Goal: Task Accomplishment & Management: Manage account settings

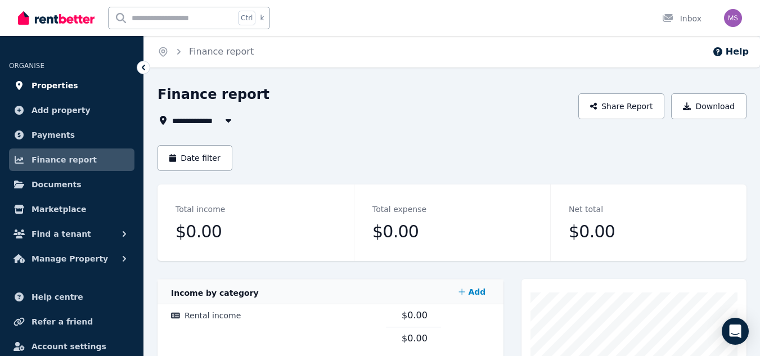
click at [62, 88] on span "Properties" at bounding box center [54, 85] width 47 height 13
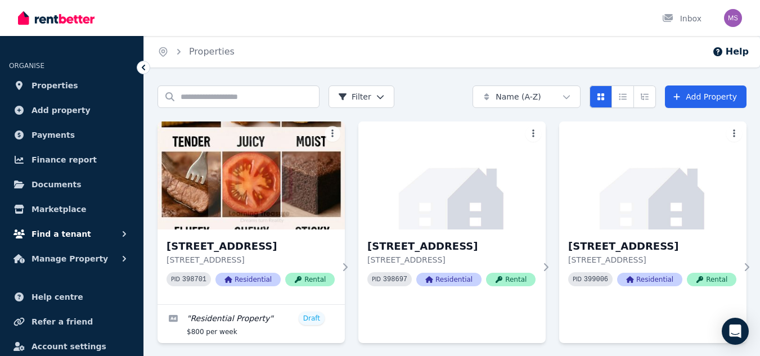
click at [75, 230] on span "Find a tenant" at bounding box center [61, 233] width 60 height 13
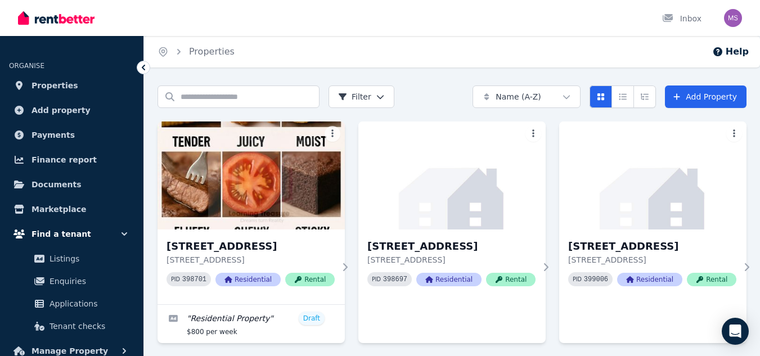
click at [75, 230] on span "Find a tenant" at bounding box center [61, 233] width 60 height 13
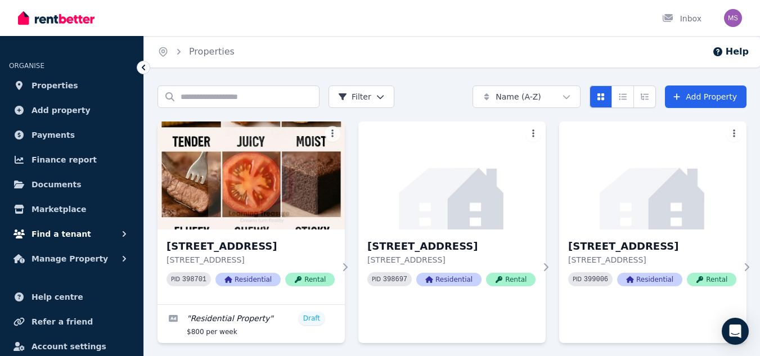
click at [75, 230] on span "Find a tenant" at bounding box center [61, 233] width 60 height 13
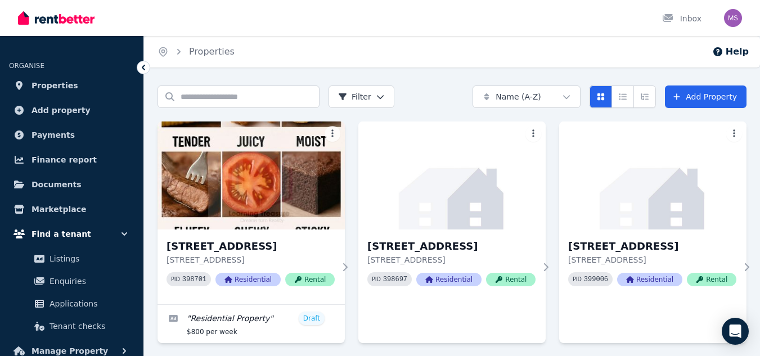
click at [110, 233] on button "Find a tenant" at bounding box center [71, 234] width 125 height 22
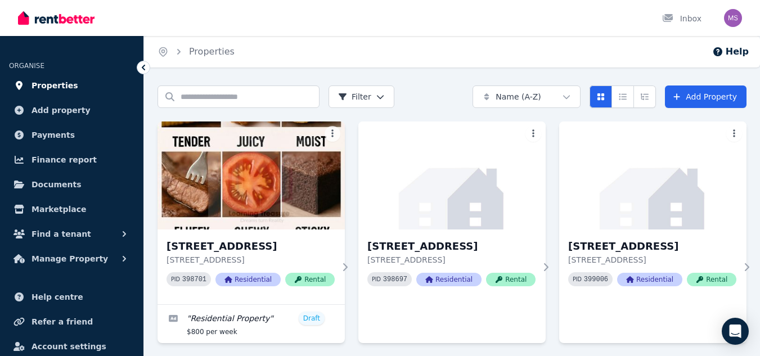
click at [49, 88] on span "Properties" at bounding box center [54, 85] width 47 height 13
click at [732, 22] on img "button" at bounding box center [733, 18] width 18 height 18
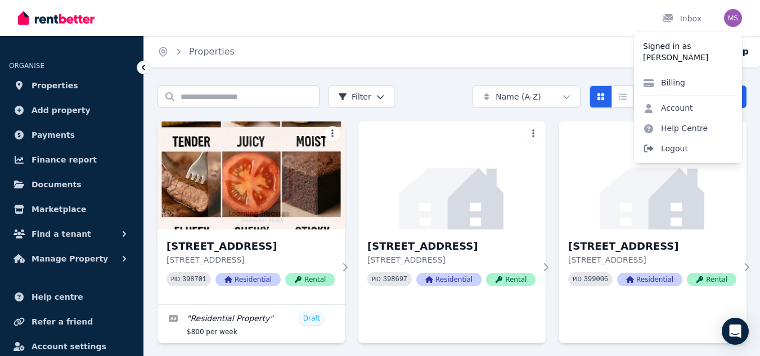
click at [669, 149] on span "Logout" at bounding box center [688, 148] width 108 height 20
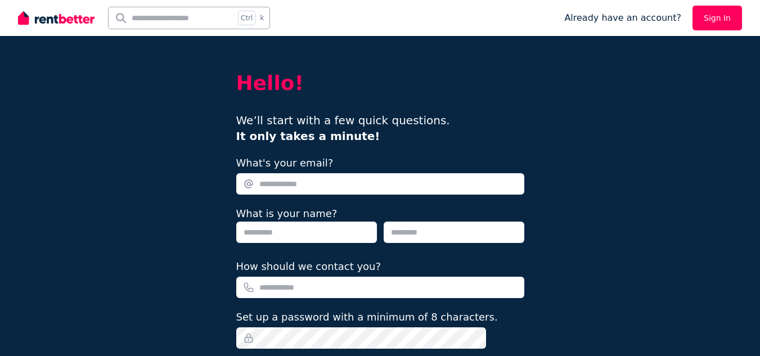
click at [25, 19] on img at bounding box center [56, 18] width 76 height 17
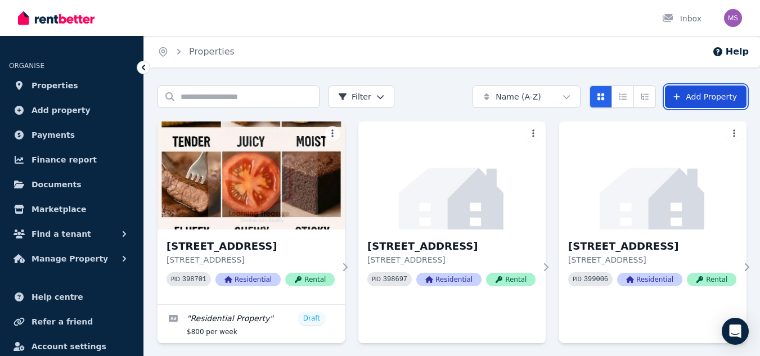
click at [706, 98] on link "Add Property" at bounding box center [706, 96] width 82 height 22
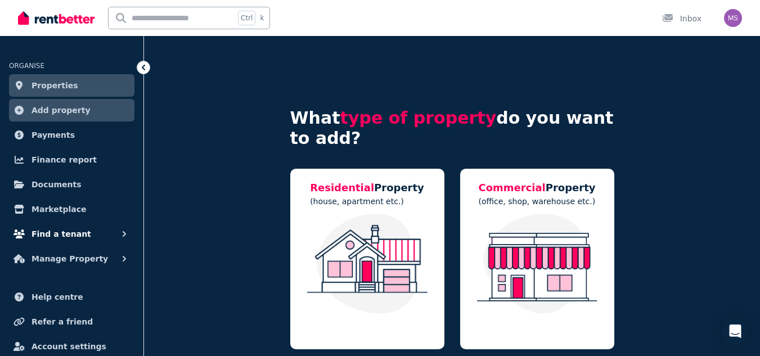
click at [56, 229] on span "Find a tenant" at bounding box center [61, 233] width 60 height 13
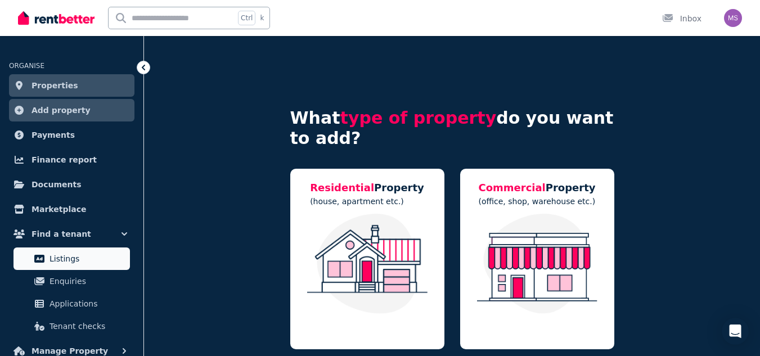
click at [70, 265] on link "Listings" at bounding box center [71, 258] width 116 height 22
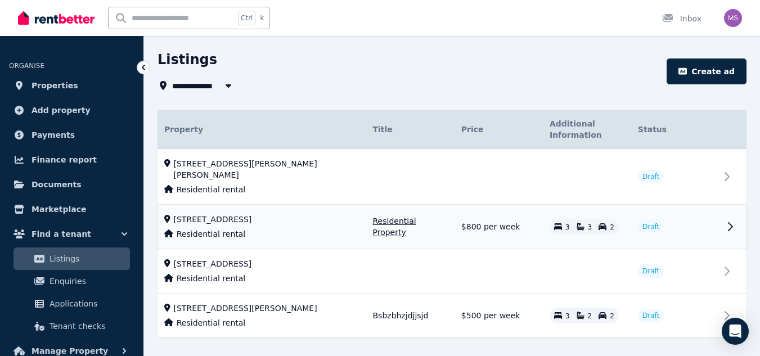
scroll to position [46, 0]
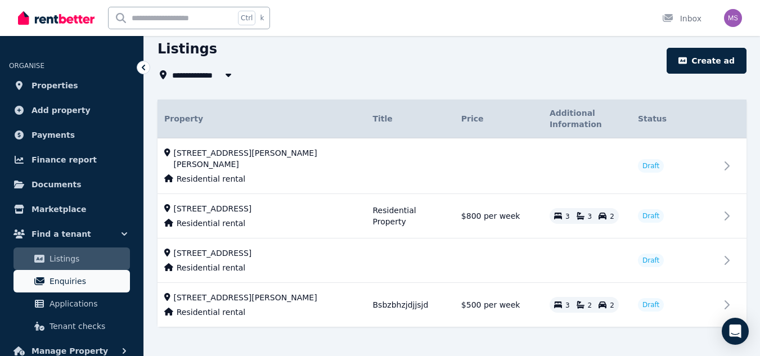
click at [76, 281] on span "Enquiries" at bounding box center [87, 280] width 76 height 13
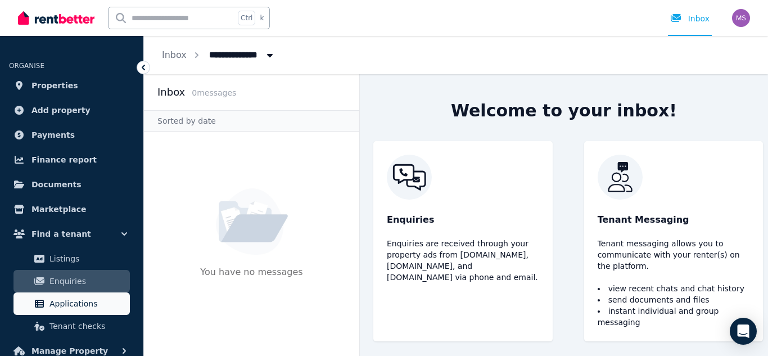
click at [62, 307] on span "Applications" at bounding box center [87, 303] width 76 height 13
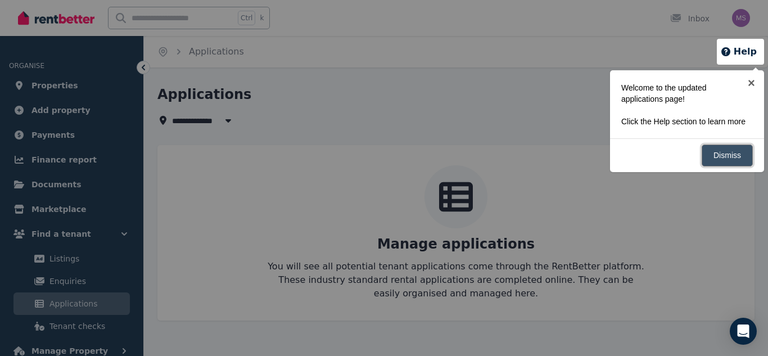
click at [720, 147] on link "Dismiss" at bounding box center [727, 156] width 51 height 22
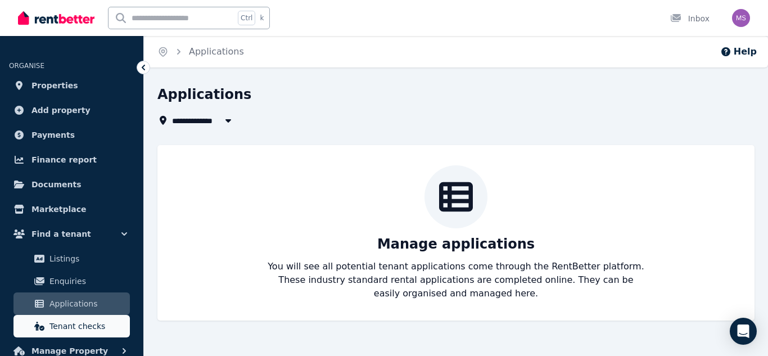
click at [65, 334] on link "Tenant checks" at bounding box center [71, 326] width 116 height 22
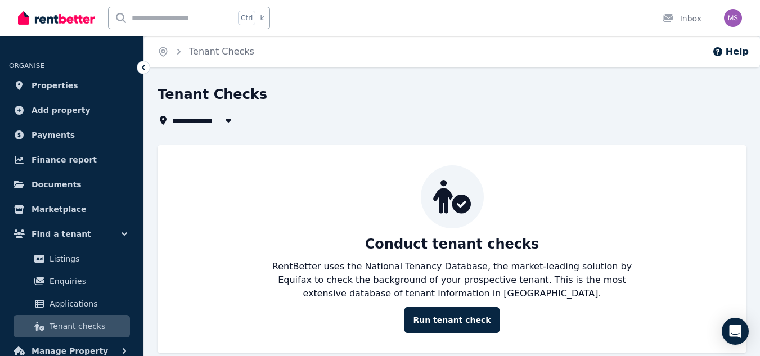
scroll to position [17, 0]
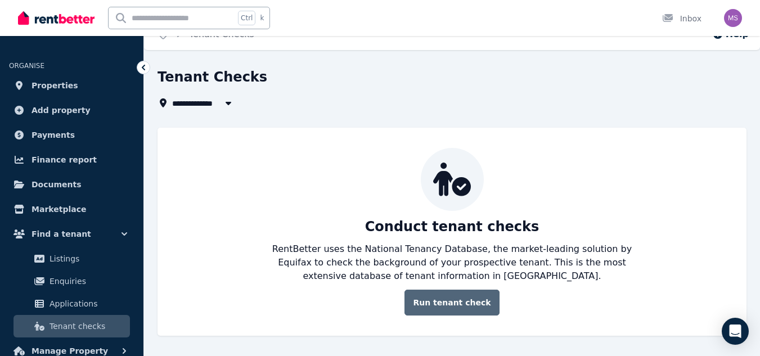
click at [464, 297] on link "Run tenant check" at bounding box center [451, 303] width 94 height 26
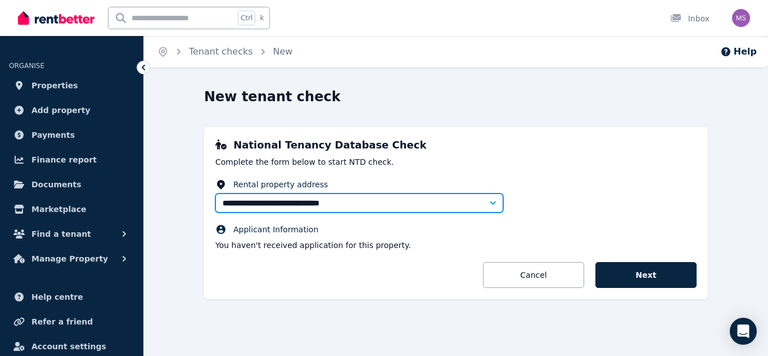
click at [404, 209] on input "**********" at bounding box center [359, 202] width 288 height 19
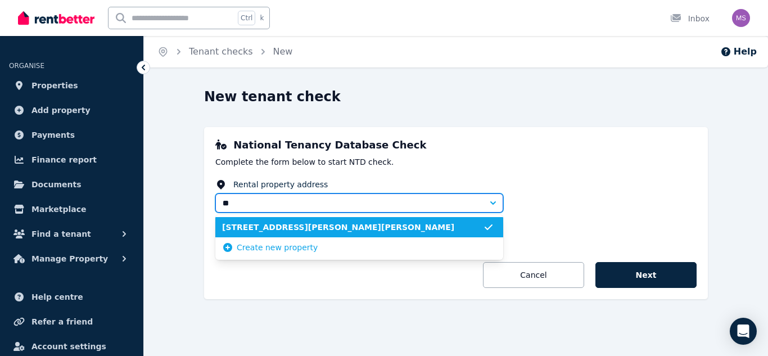
type input "*"
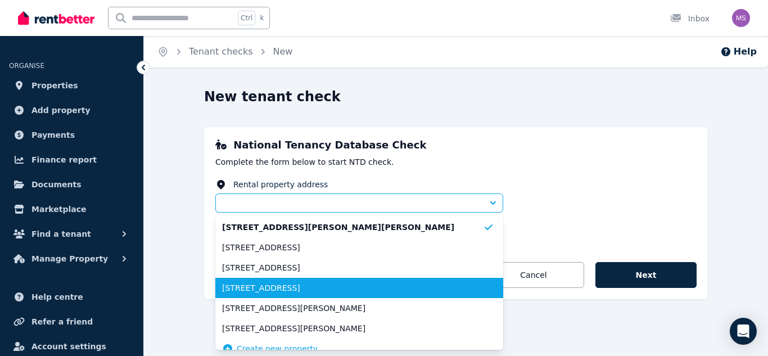
click at [291, 291] on span "19/3 Brushwood Ct, Mango Hill" at bounding box center [352, 287] width 261 height 11
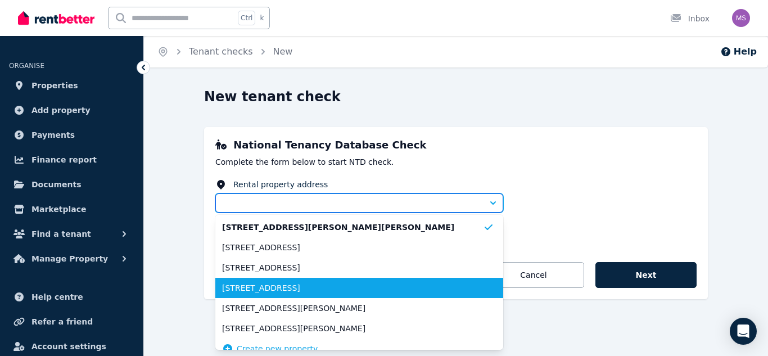
type input "**********"
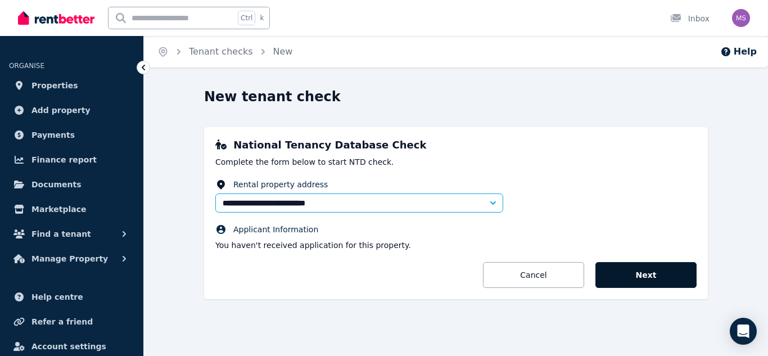
click at [674, 274] on button "Next" at bounding box center [646, 275] width 101 height 26
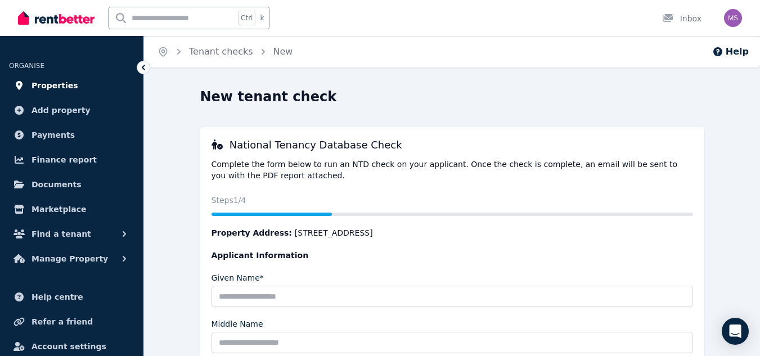
click at [45, 87] on span "Properties" at bounding box center [54, 85] width 47 height 13
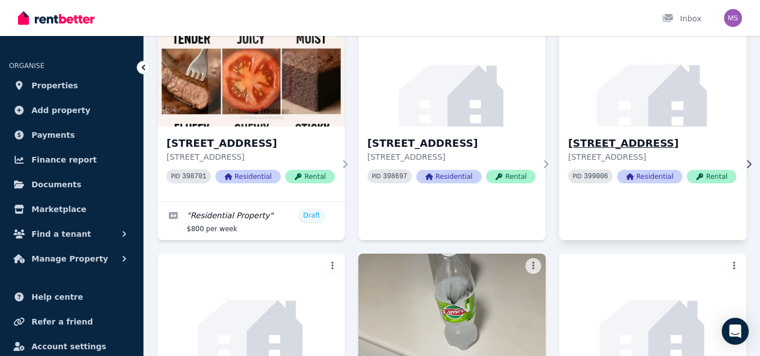
scroll to position [103, 0]
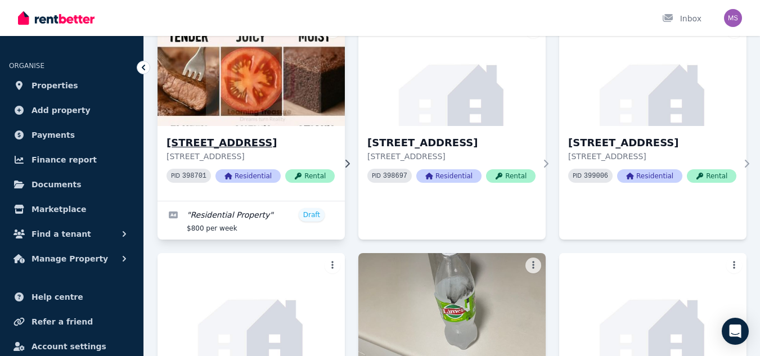
click at [341, 166] on icon at bounding box center [346, 163] width 11 height 9
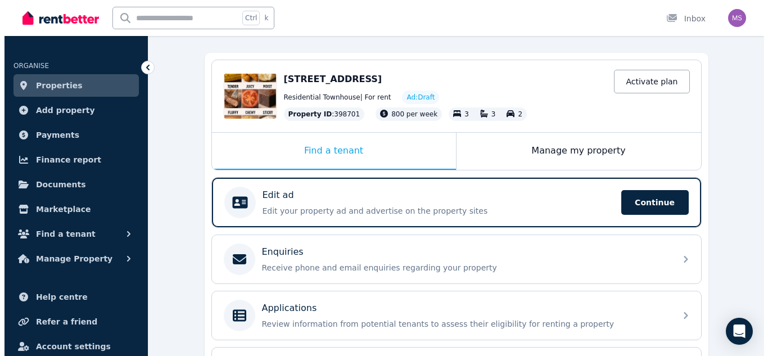
scroll to position [238, 0]
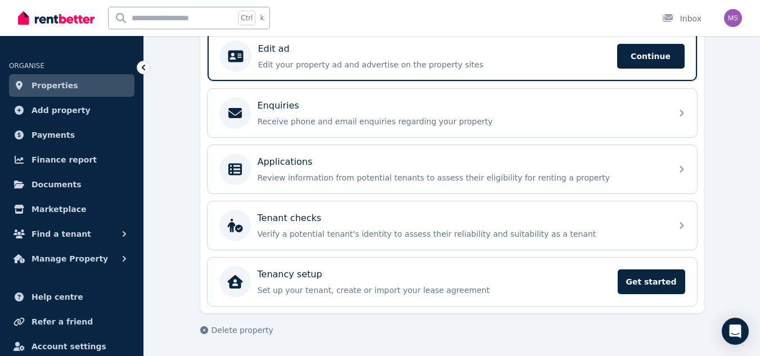
click at [199, 328] on div "**********" at bounding box center [452, 101] width 616 height 509
click at [204, 329] on icon "button" at bounding box center [204, 330] width 8 height 8
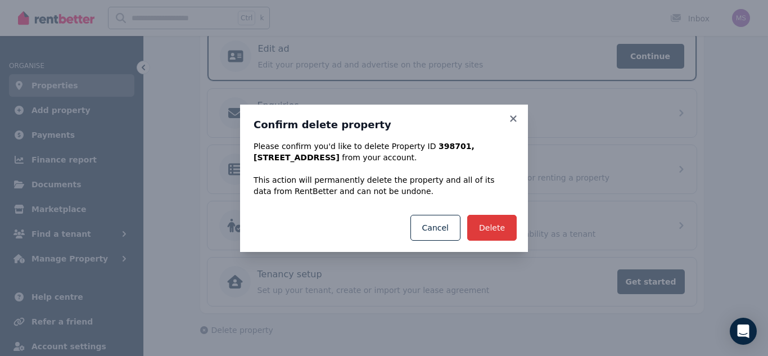
click at [484, 226] on button "Delete" at bounding box center [491, 228] width 49 height 26
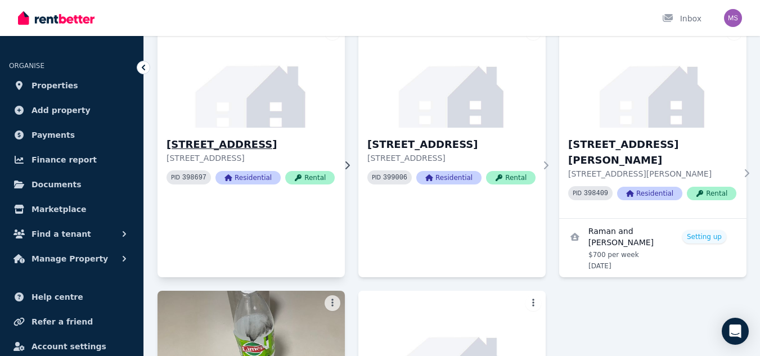
scroll to position [102, 0]
click at [341, 169] on icon at bounding box center [346, 164] width 11 height 9
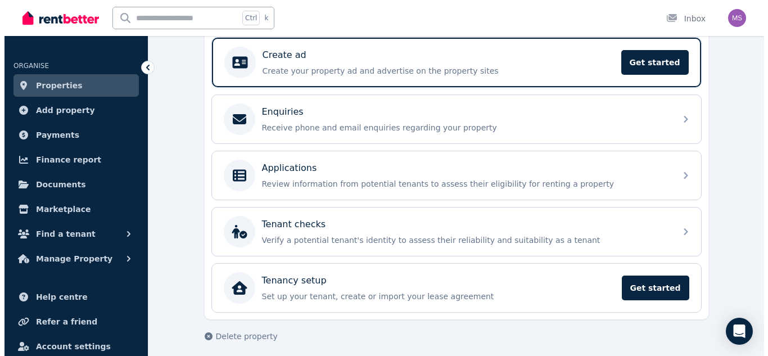
scroll to position [238, 0]
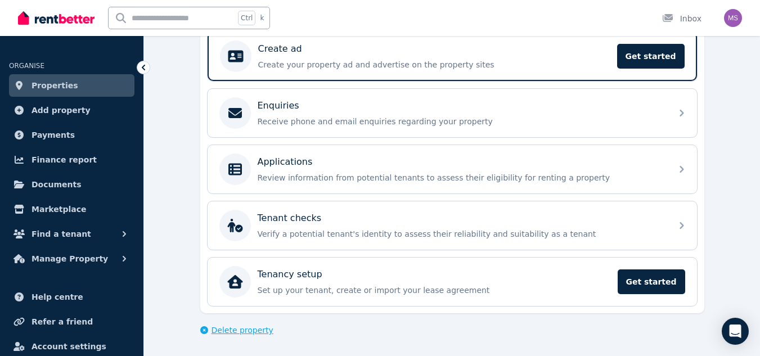
click at [208, 328] on icon "button" at bounding box center [204, 330] width 8 height 8
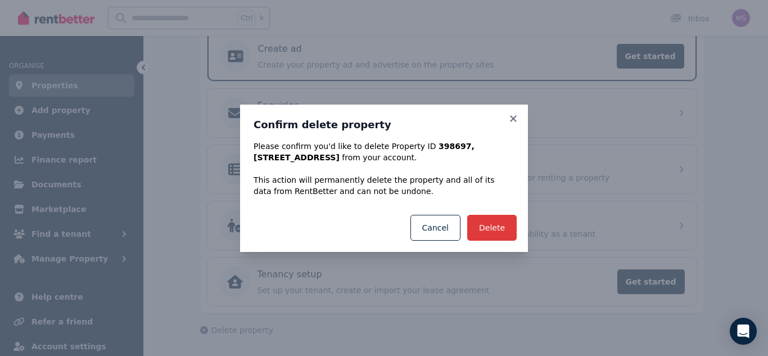
click at [502, 226] on button "Delete" at bounding box center [491, 228] width 49 height 26
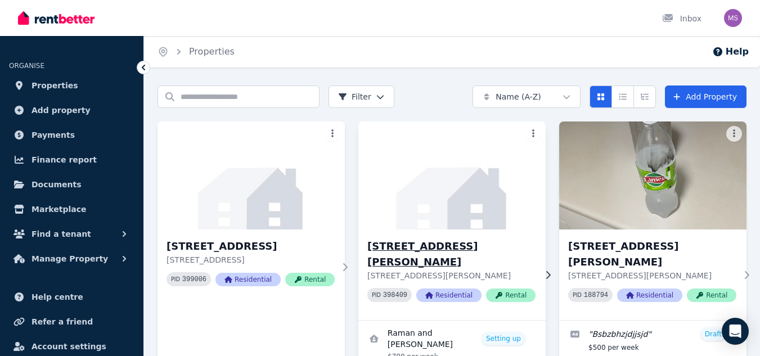
scroll to position [106, 0]
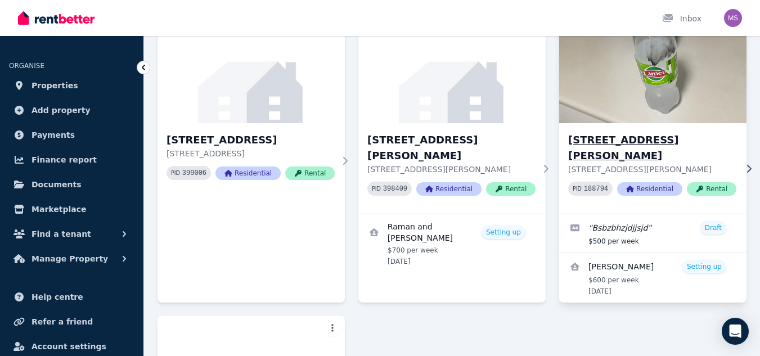
click at [650, 134] on h3 "101/46 Moriarty Place, Bald Hills" at bounding box center [652, 147] width 168 height 31
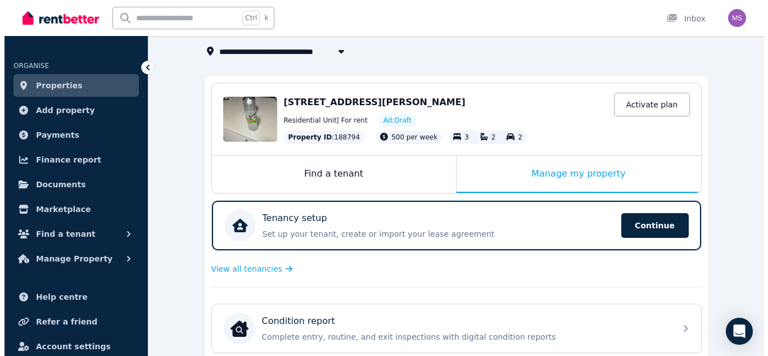
scroll to position [453, 0]
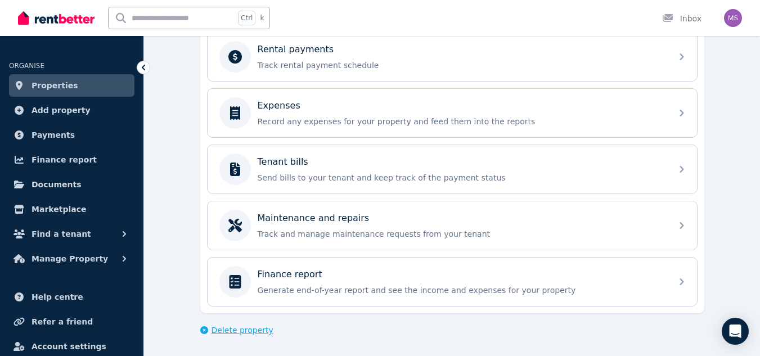
click at [219, 329] on span "Delete property" at bounding box center [242, 329] width 62 height 11
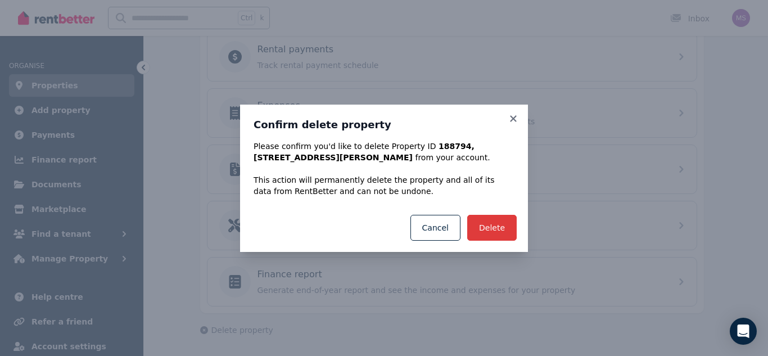
click at [501, 219] on button "Delete" at bounding box center [491, 228] width 49 height 26
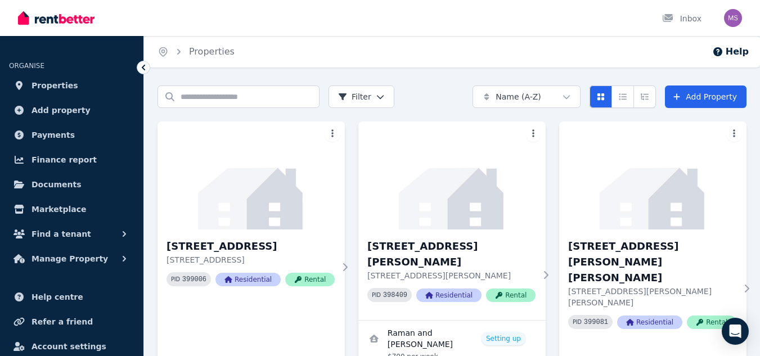
scroll to position [50, 0]
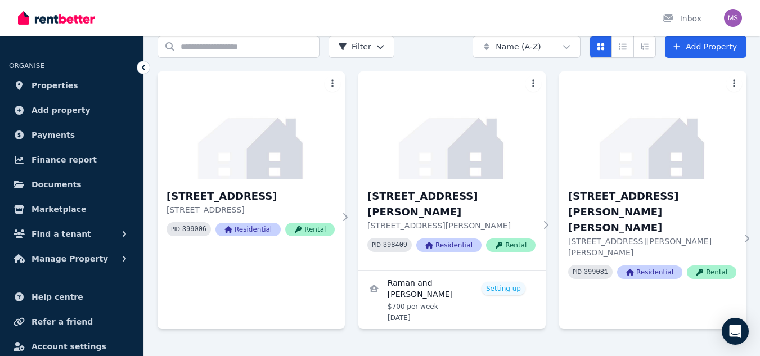
click at [126, 39] on nav "ORGANISE Properties Add property Payments Finance report Documents Marketplace …" at bounding box center [71, 196] width 143 height 320
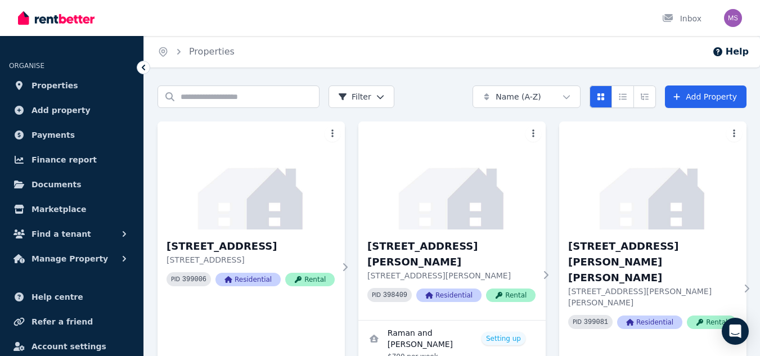
click at [24, 16] on img at bounding box center [56, 18] width 76 height 17
click at [736, 18] on img "button" at bounding box center [733, 18] width 18 height 18
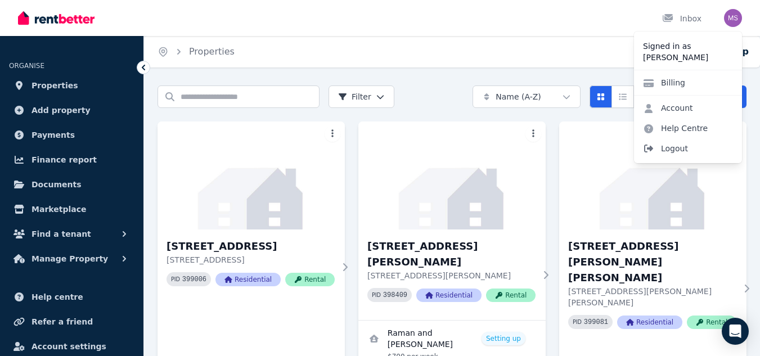
click at [679, 147] on span "Logout" at bounding box center [688, 148] width 108 height 20
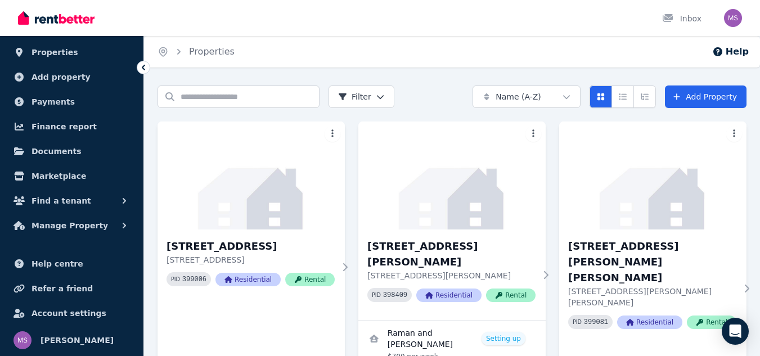
click at [62, 17] on img at bounding box center [56, 18] width 76 height 17
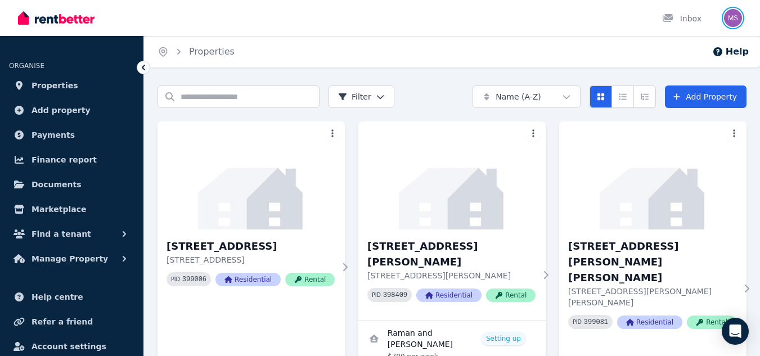
click at [733, 17] on img "button" at bounding box center [733, 18] width 18 height 18
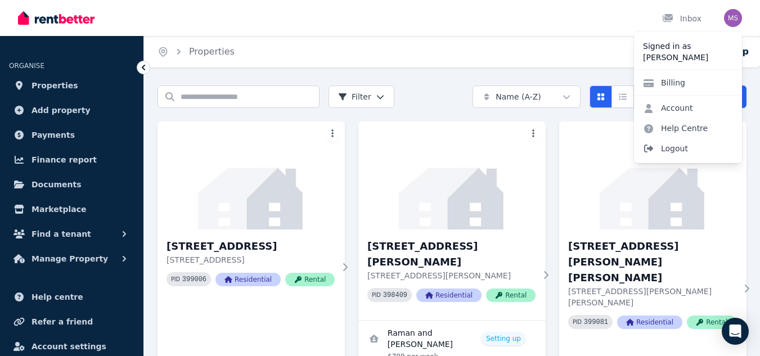
click at [665, 143] on span "Logout" at bounding box center [688, 148] width 108 height 20
